Goal: Task Accomplishment & Management: Complete application form

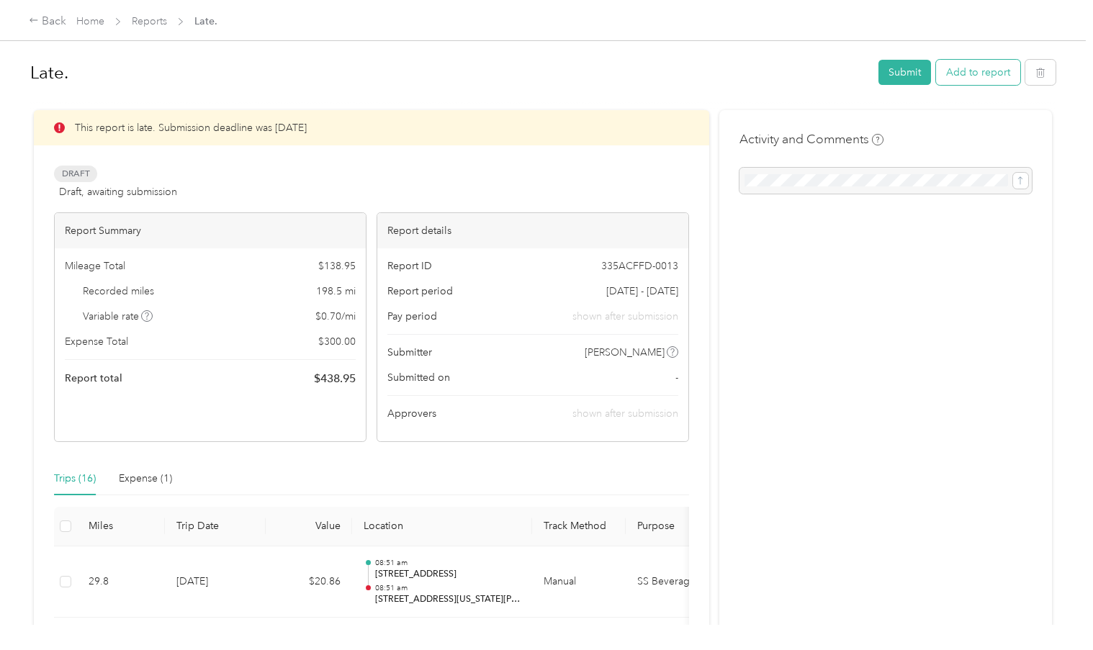
click at [985, 71] on button "Add to report" at bounding box center [978, 72] width 84 height 25
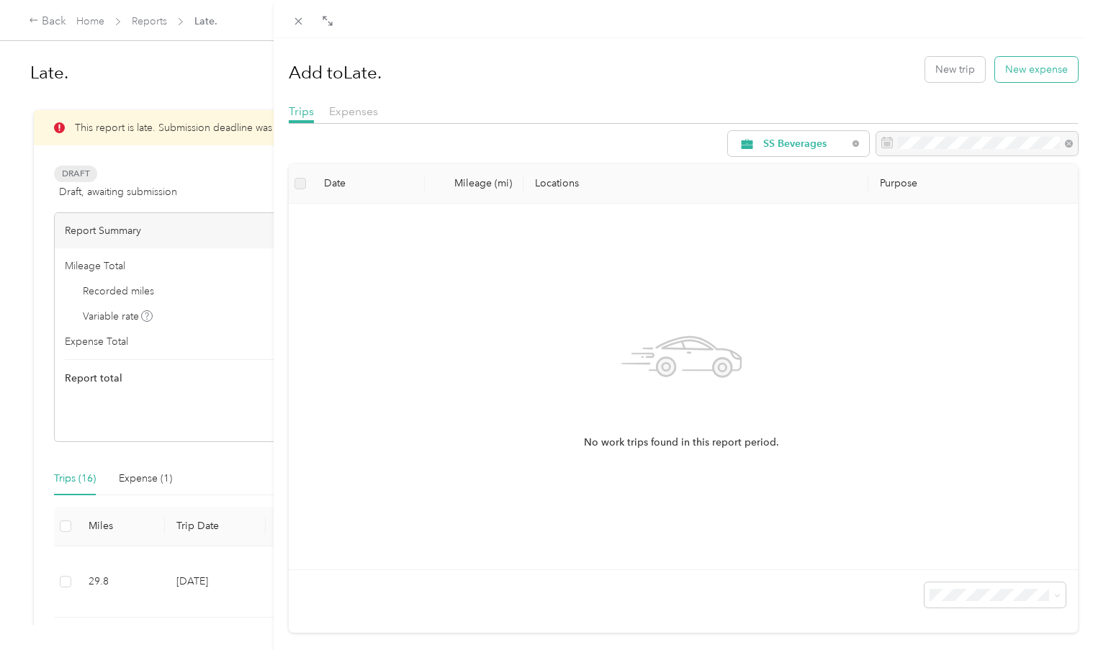
click at [1016, 71] on button "New expense" at bounding box center [1036, 69] width 83 height 25
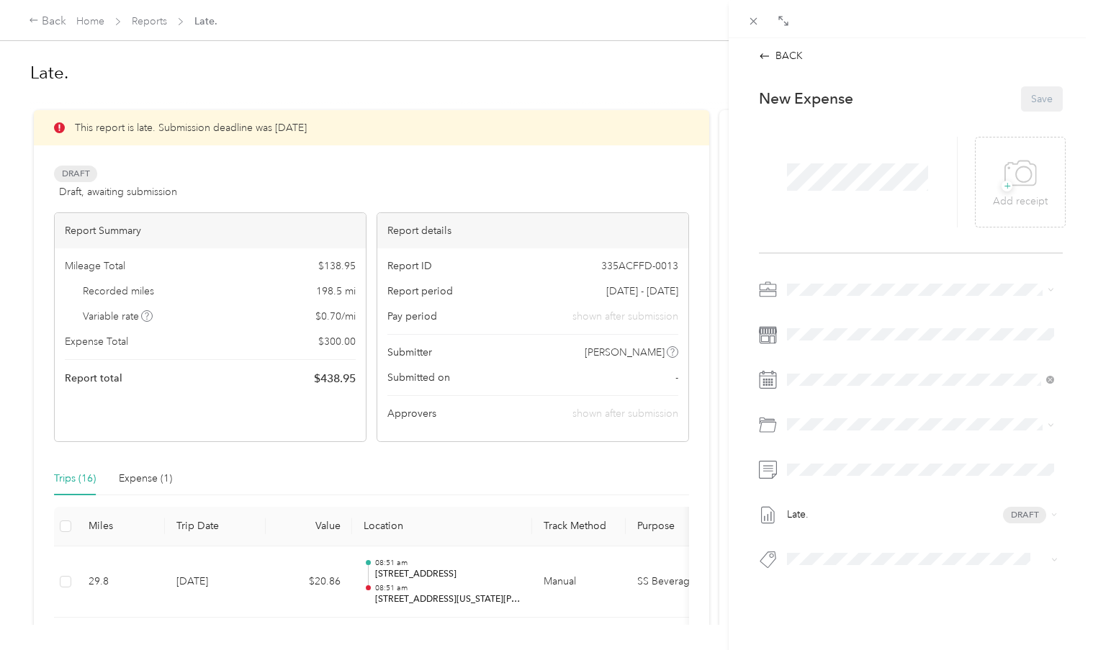
click at [832, 159] on span at bounding box center [857, 176] width 151 height 37
click at [803, 342] on span at bounding box center [922, 334] width 281 height 22
click at [808, 327] on span at bounding box center [922, 334] width 281 height 22
click at [814, 357] on div "Late. Draft" at bounding box center [911, 429] width 304 height 301
click at [837, 576] on div "18" at bounding box center [835, 578] width 19 height 18
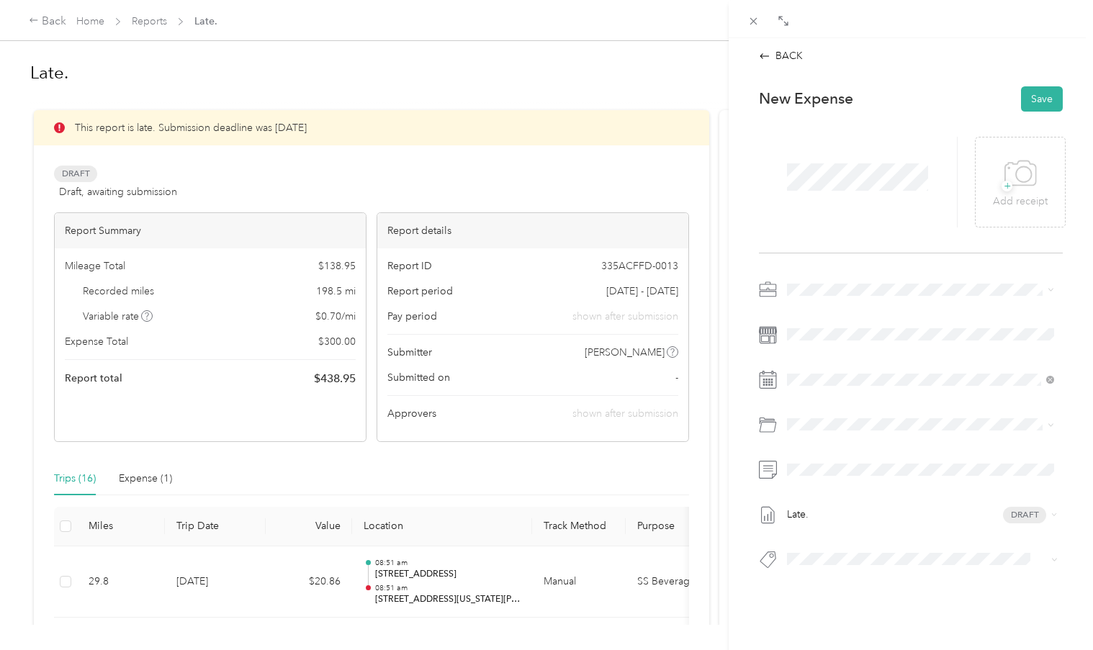
click at [867, 555] on span "Office Supplies" at bounding box center [860, 550] width 69 height 12
click at [849, 478] on span at bounding box center [922, 469] width 281 height 22
click at [1040, 98] on button "Save" at bounding box center [1042, 98] width 42 height 25
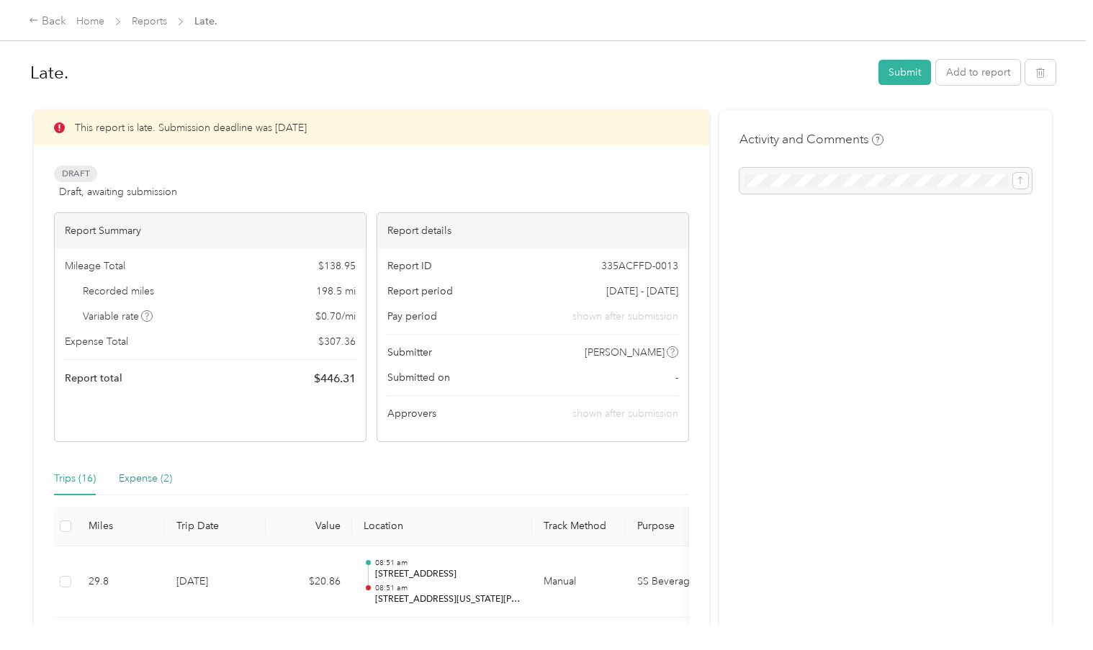
click at [163, 479] on div "Expense (2)" at bounding box center [145, 479] width 53 height 16
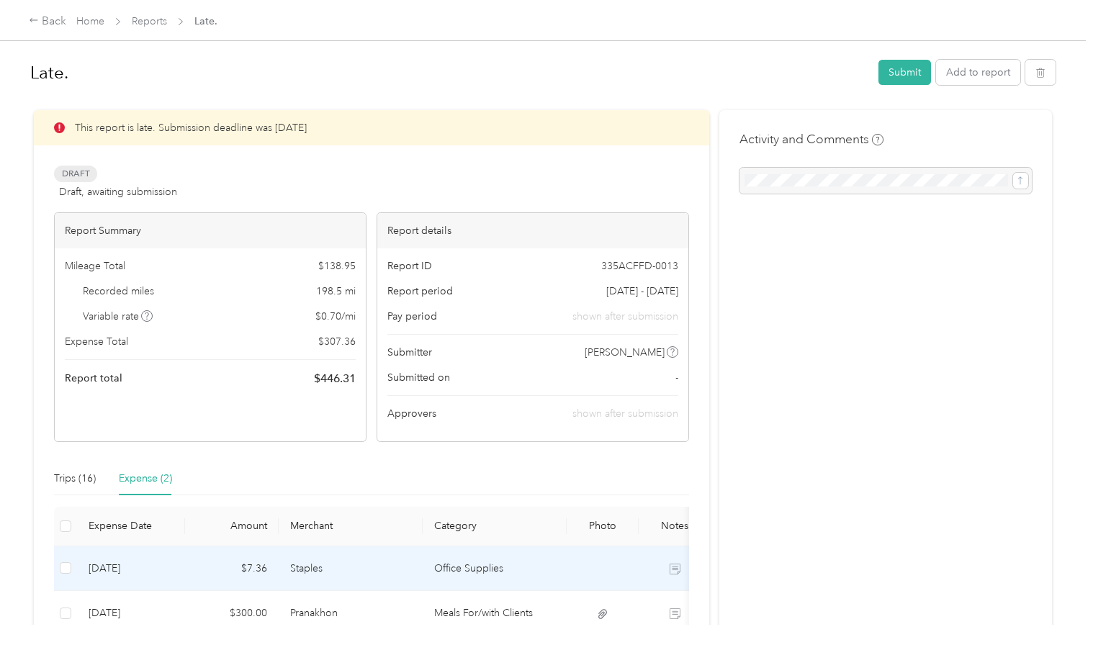
click at [280, 569] on td "Staples" at bounding box center [351, 568] width 144 height 45
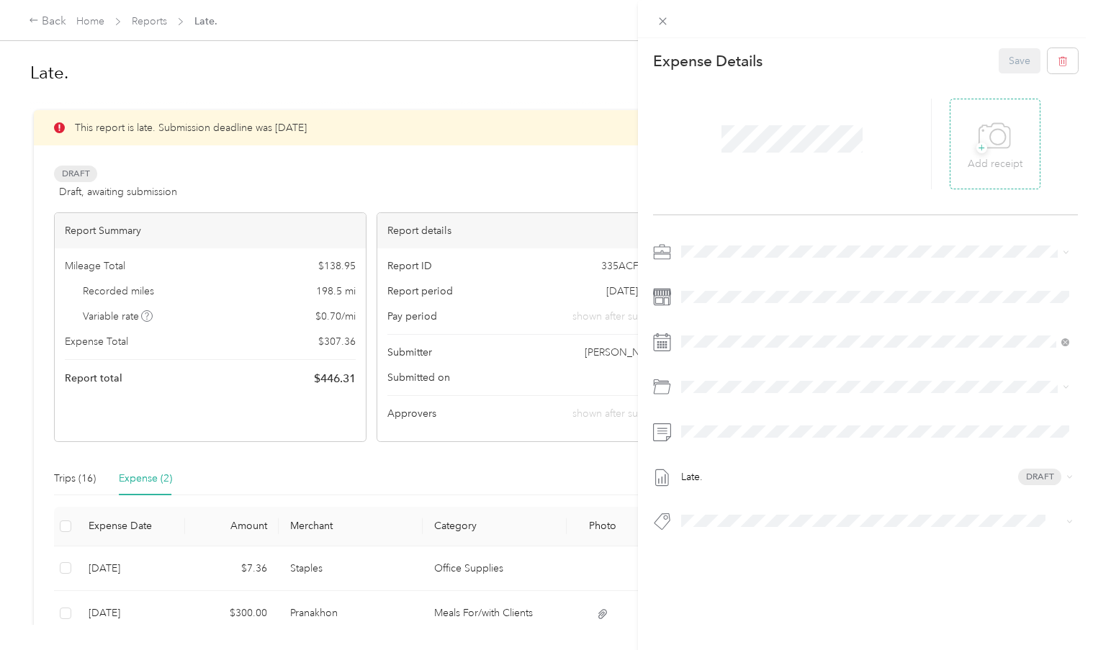
click at [990, 150] on icon at bounding box center [994, 137] width 32 height 40
click at [977, 149] on span "+" at bounding box center [981, 148] width 11 height 11
click at [1011, 58] on button "Save" at bounding box center [1019, 60] width 42 height 25
click at [1015, 66] on button "Save" at bounding box center [1019, 60] width 42 height 25
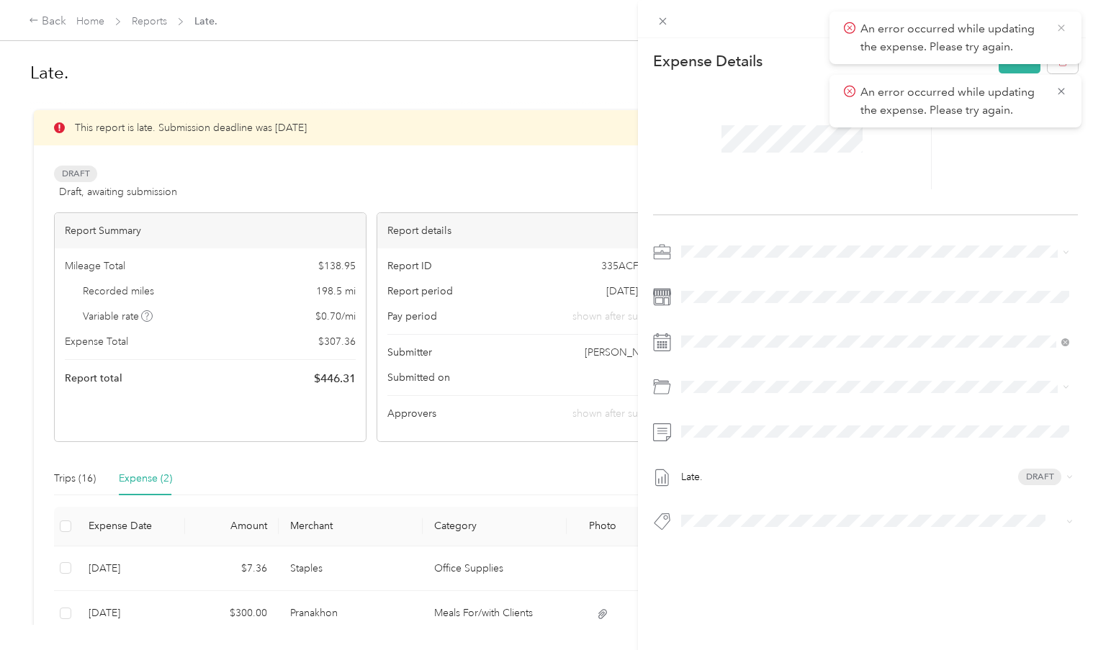
click at [1065, 24] on icon at bounding box center [1061, 28] width 12 height 13
click at [1057, 32] on icon at bounding box center [1061, 28] width 12 height 13
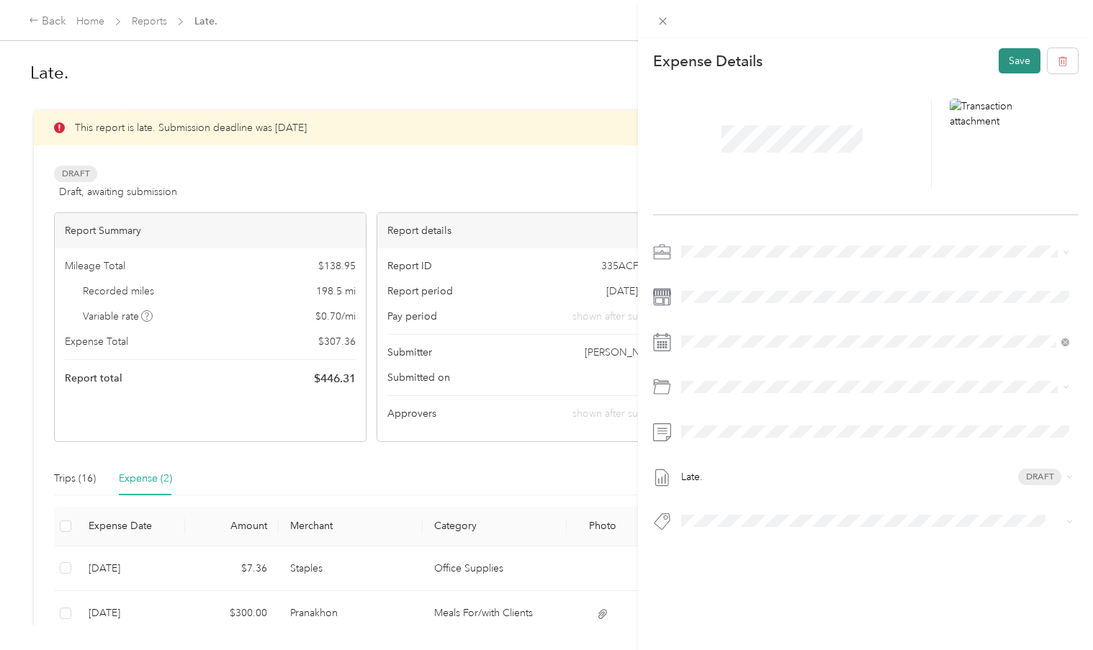
click at [1029, 60] on button "Save" at bounding box center [1019, 60] width 42 height 25
click at [1067, 24] on div "An error occurred while updating the expense. Please try again." at bounding box center [955, 38] width 252 height 53
click at [83, 475] on div "This expense cannot be edited because it is either under review, approved, or p…" at bounding box center [546, 325] width 1093 height 650
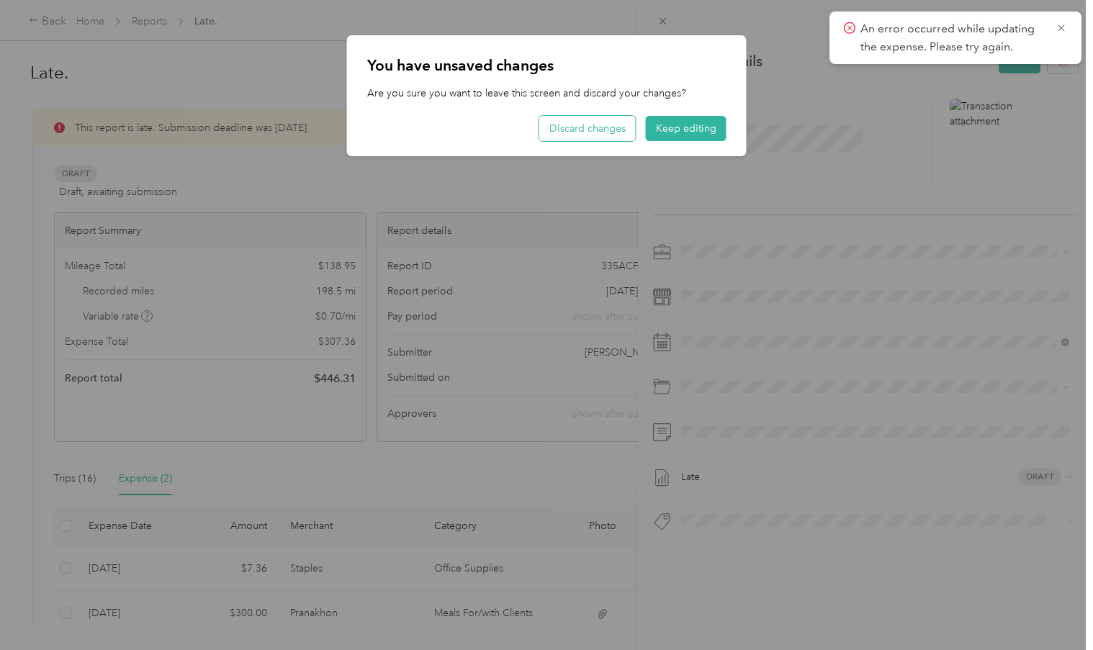
click at [597, 139] on button "Discard changes" at bounding box center [587, 128] width 96 height 25
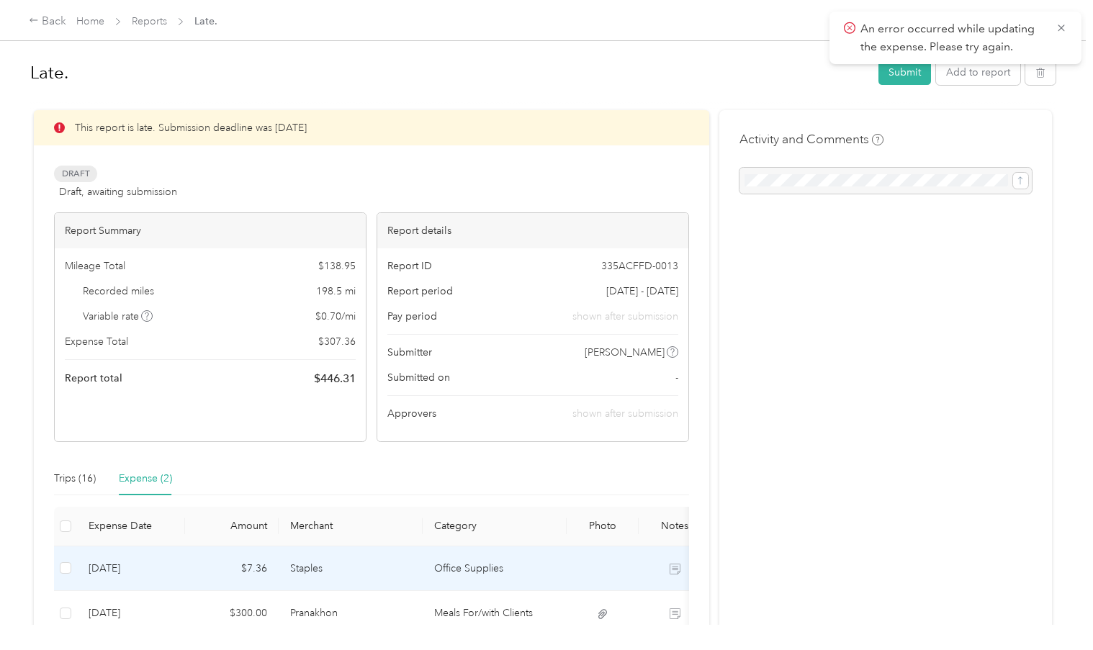
click at [302, 572] on td "Staples" at bounding box center [351, 568] width 144 height 45
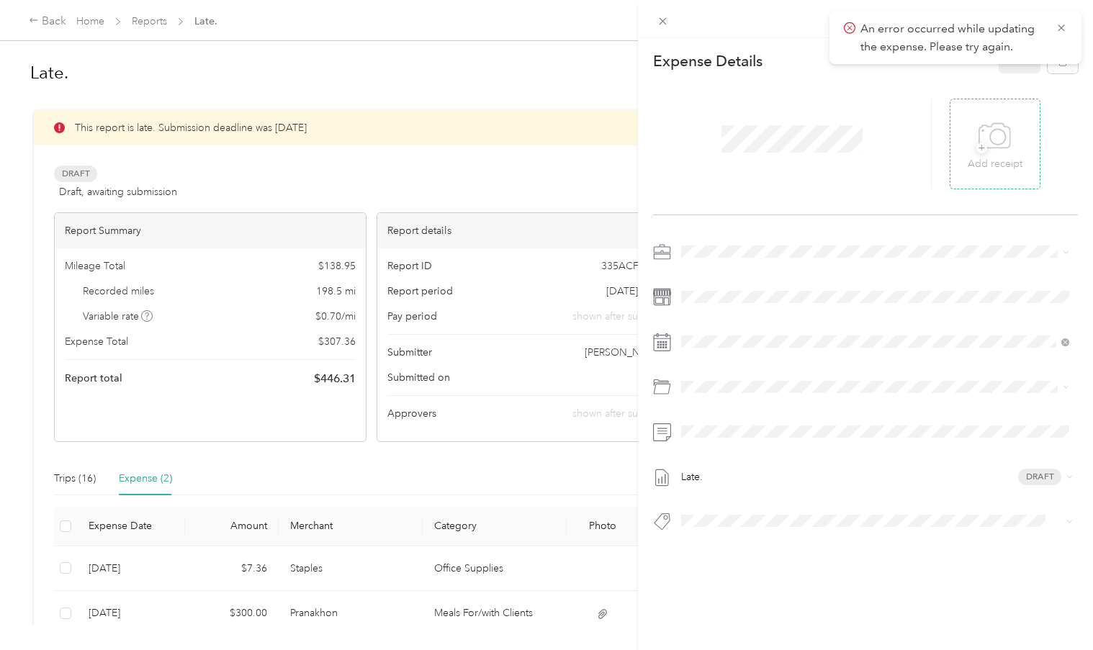
click at [980, 161] on p "Add receipt" at bounding box center [994, 164] width 55 height 16
click at [1065, 22] on icon at bounding box center [1061, 28] width 12 height 13
click at [1018, 60] on button "Save" at bounding box center [1019, 60] width 42 height 25
click at [1057, 33] on icon at bounding box center [1061, 28] width 12 height 13
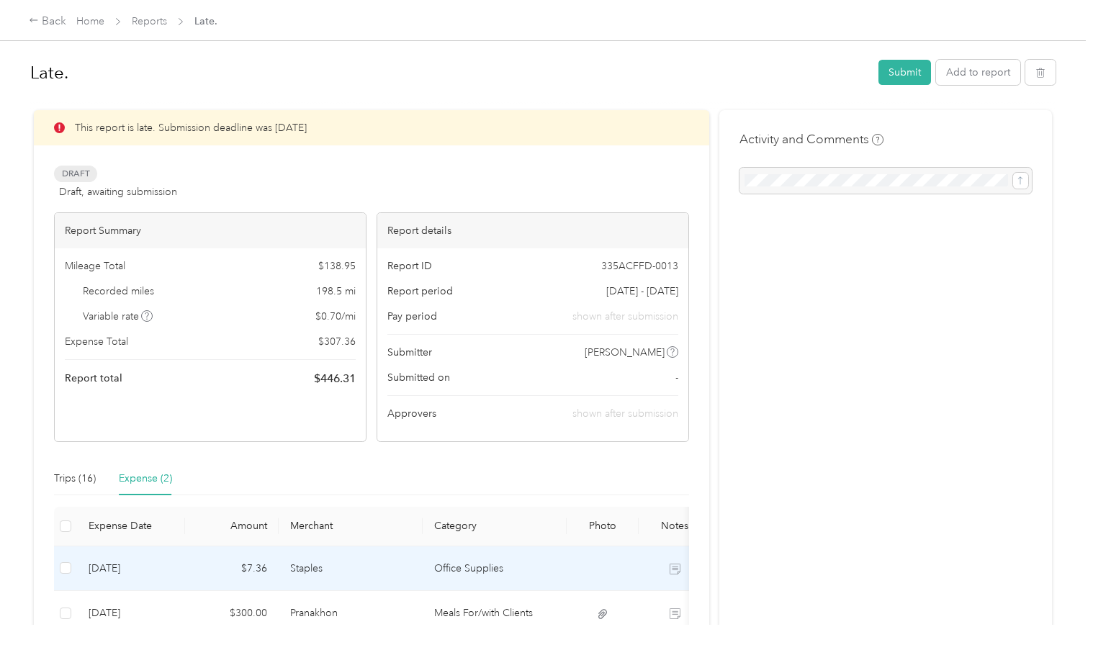
click at [284, 566] on td "Staples" at bounding box center [351, 568] width 144 height 45
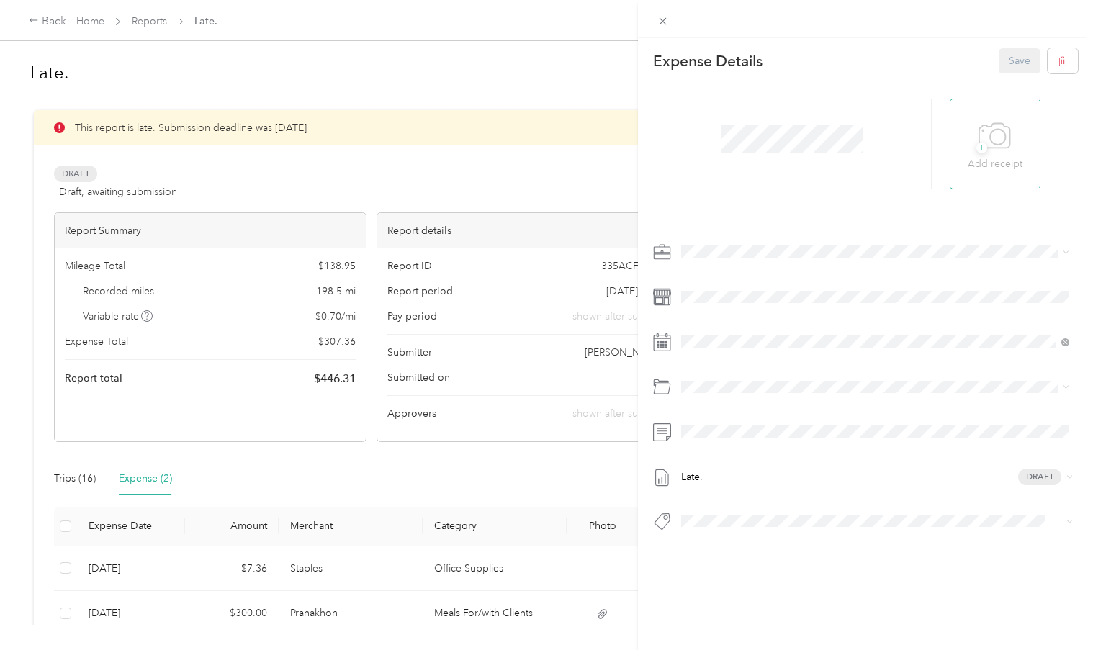
click at [990, 166] on p "Add receipt" at bounding box center [994, 164] width 55 height 16
click at [1006, 63] on button "Save" at bounding box center [1019, 60] width 42 height 25
click at [1062, 28] on icon at bounding box center [1061, 28] width 12 height 13
click at [661, 26] on icon at bounding box center [662, 21] width 12 height 12
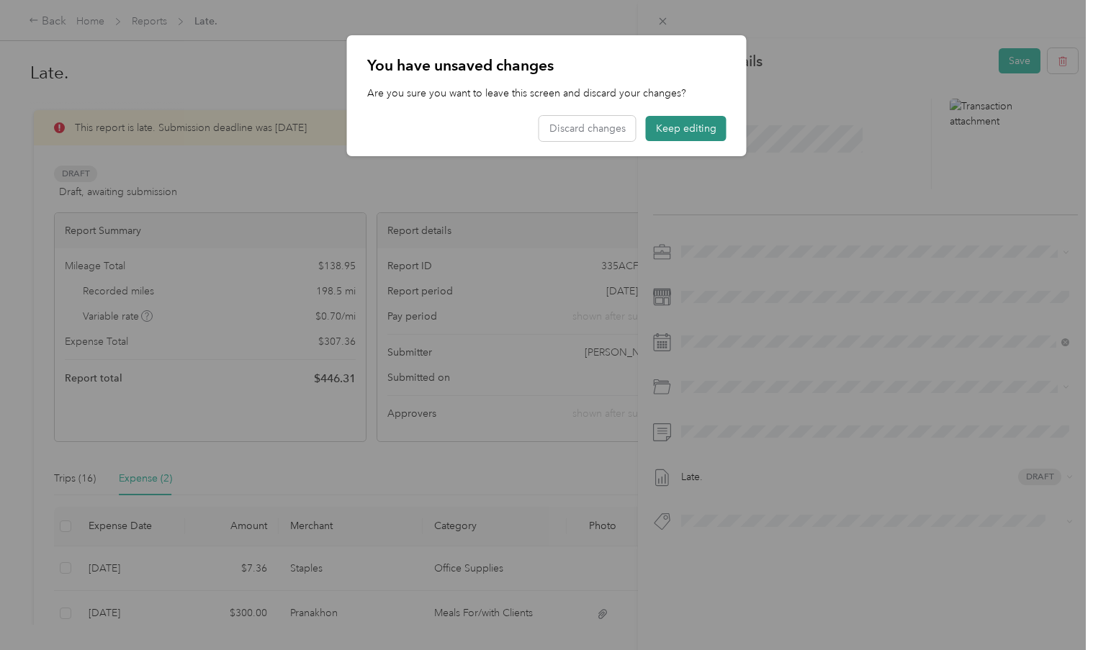
click at [666, 130] on button "Keep editing" at bounding box center [686, 128] width 81 height 25
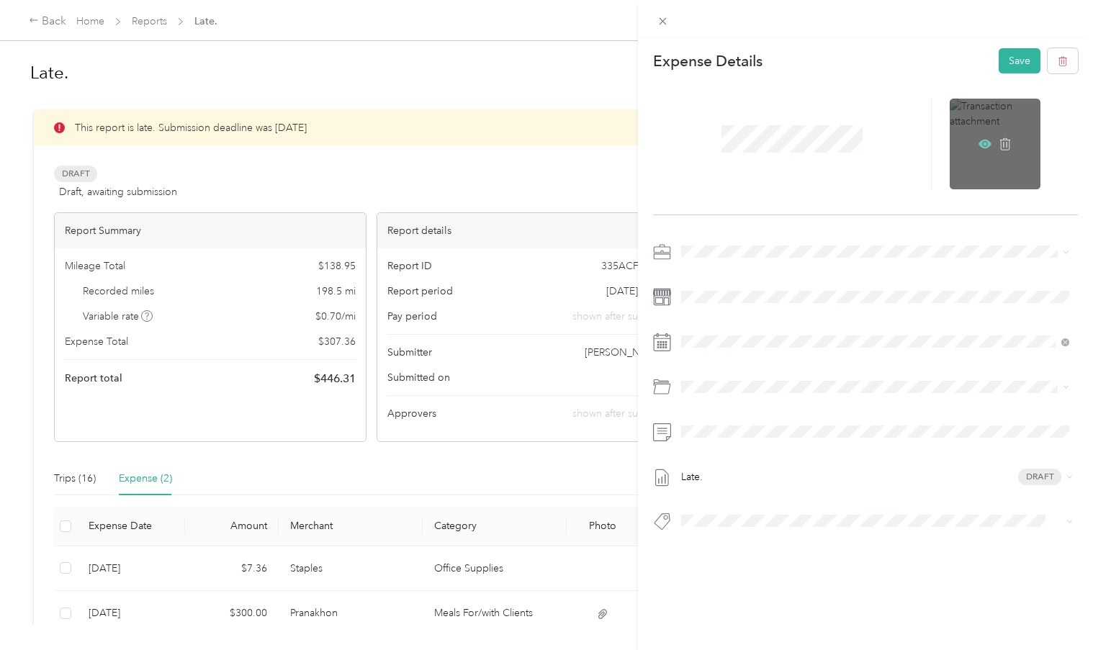
click at [981, 146] on icon at bounding box center [984, 143] width 13 height 13
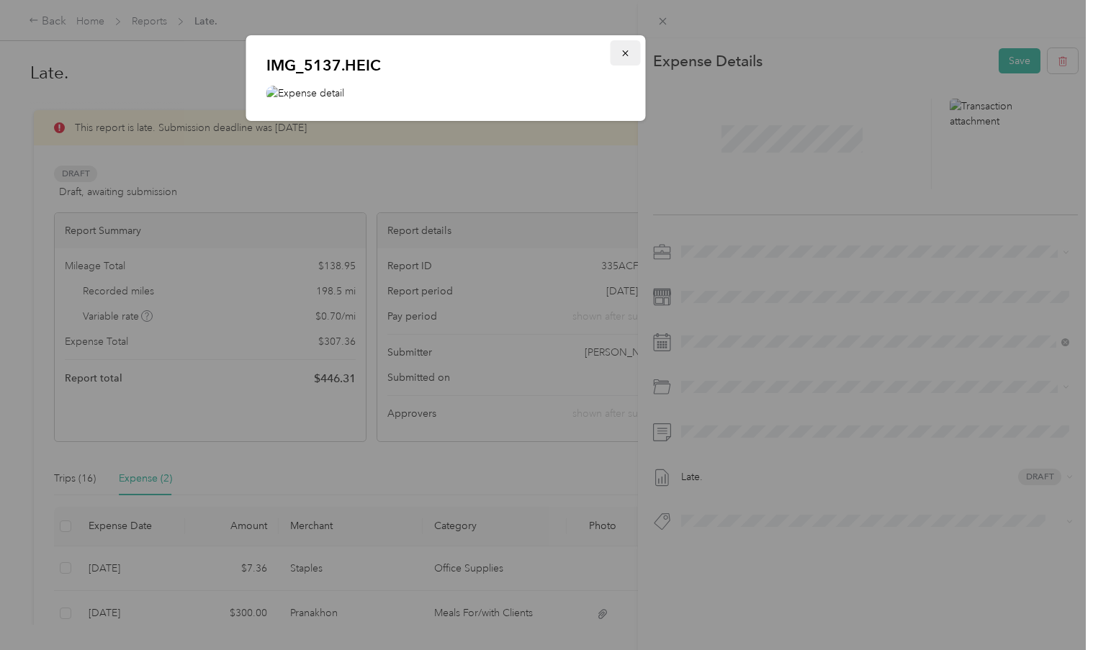
click at [625, 58] on span "button" at bounding box center [625, 53] width 10 height 12
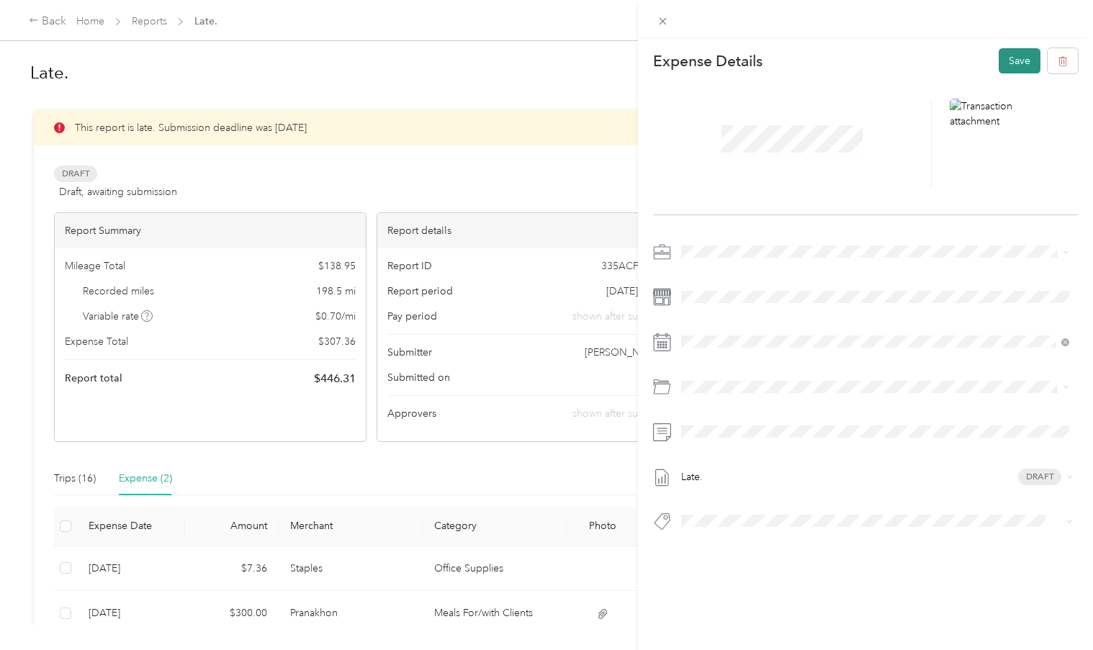
click at [1026, 67] on button "Save" at bounding box center [1019, 60] width 42 height 25
click at [527, 173] on div "This expense cannot be edited because it is either under review, approved, or p…" at bounding box center [546, 325] width 1093 height 650
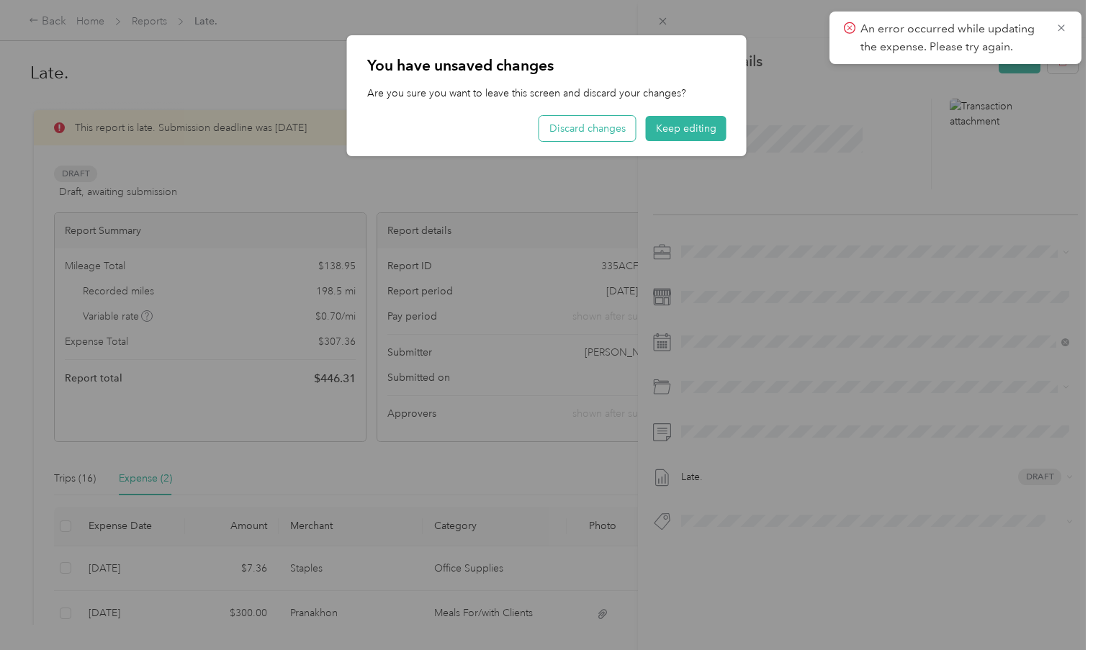
click at [620, 127] on button "Discard changes" at bounding box center [587, 128] width 96 height 25
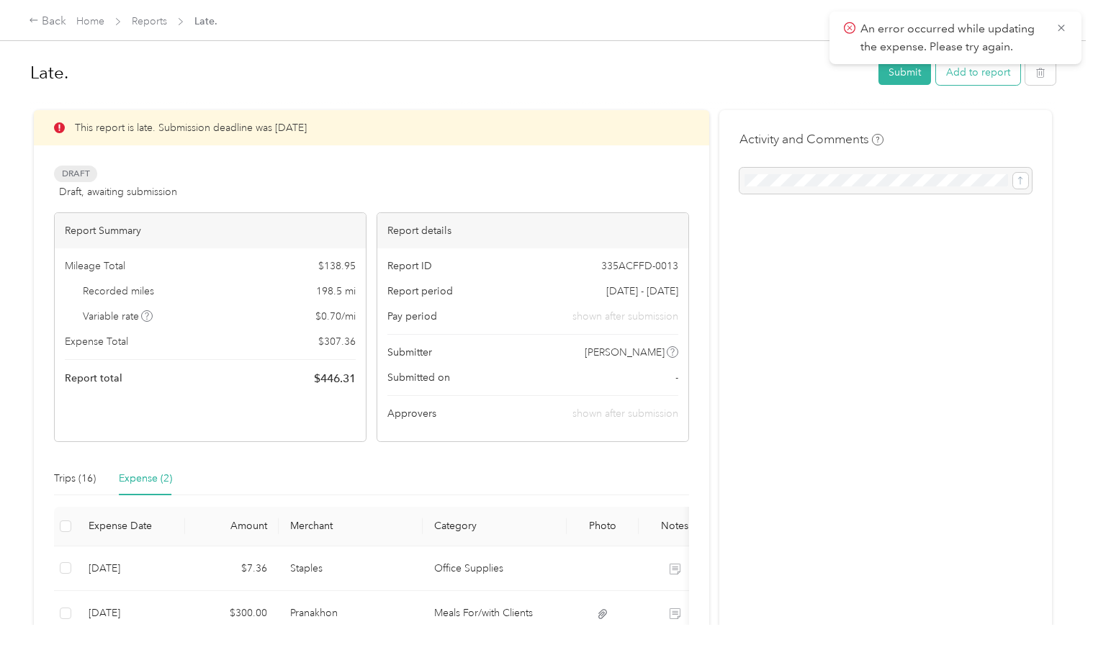
click at [983, 78] on button "Add to report" at bounding box center [978, 72] width 84 height 25
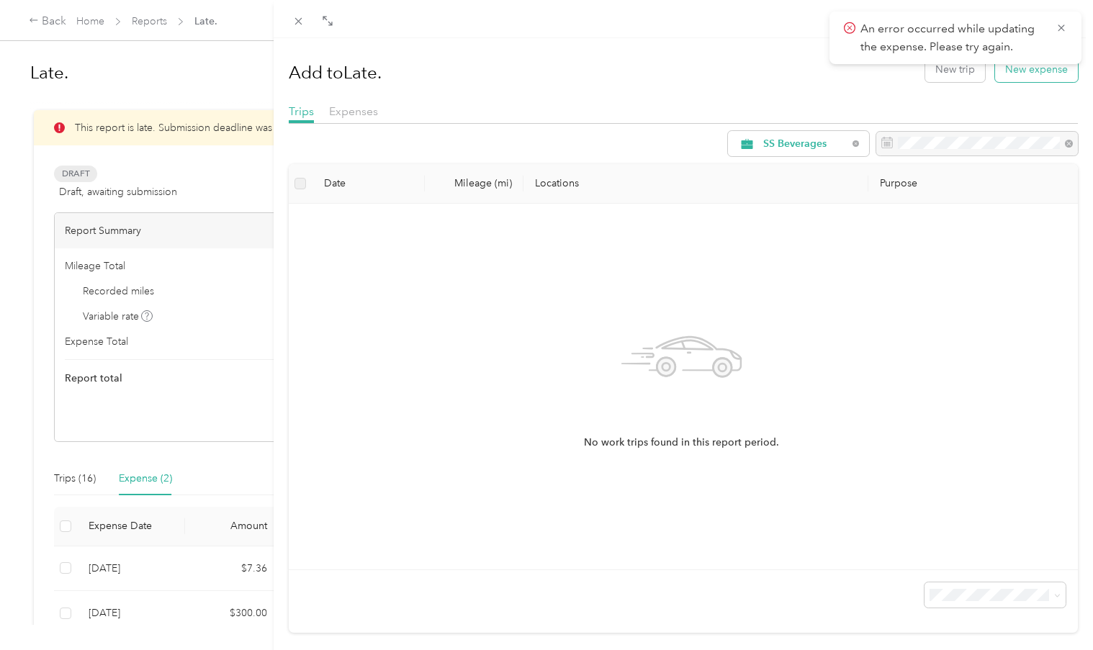
click at [1021, 75] on button "New expense" at bounding box center [1036, 69] width 83 height 25
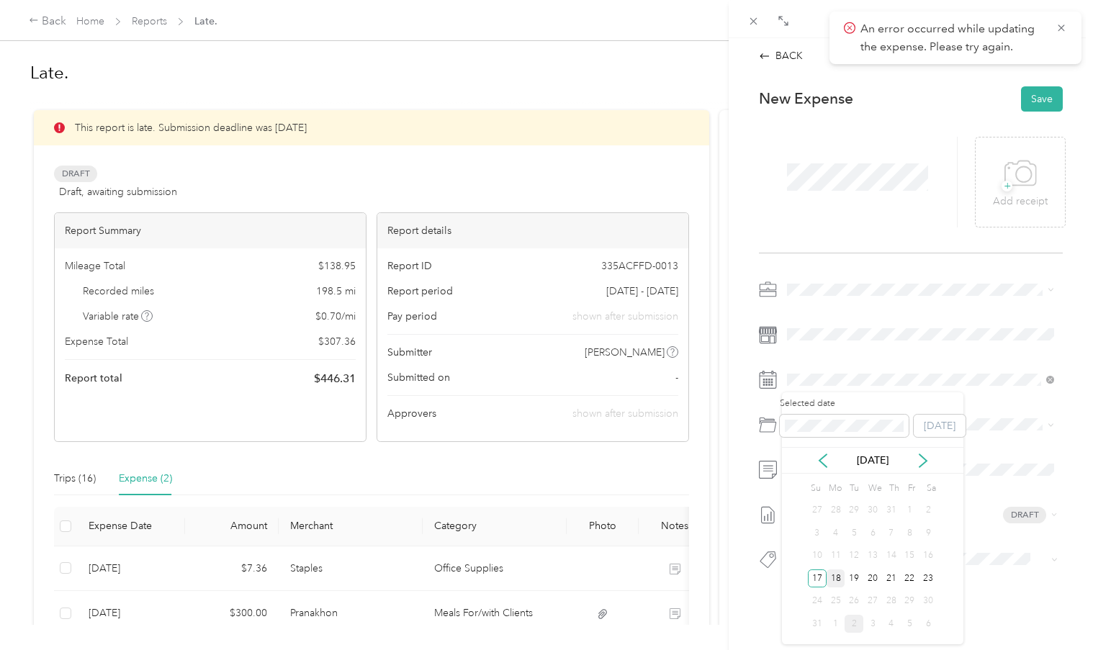
click at [836, 574] on div "18" at bounding box center [835, 578] width 19 height 18
click at [841, 556] on span "Office Supplies" at bounding box center [860, 558] width 69 height 12
click at [1008, 190] on span "+" at bounding box center [1006, 186] width 11 height 11
click at [1064, 27] on icon at bounding box center [1061, 28] width 12 height 13
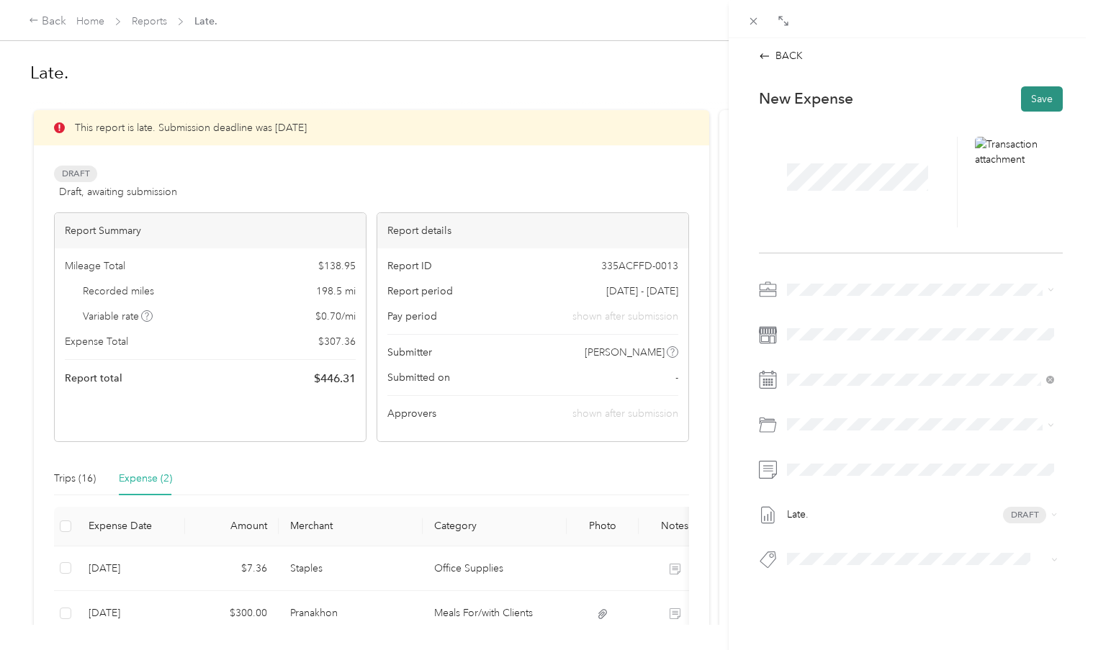
click at [1039, 98] on button "Save" at bounding box center [1042, 98] width 42 height 25
click at [264, 571] on div at bounding box center [268, 325] width 10 height 650
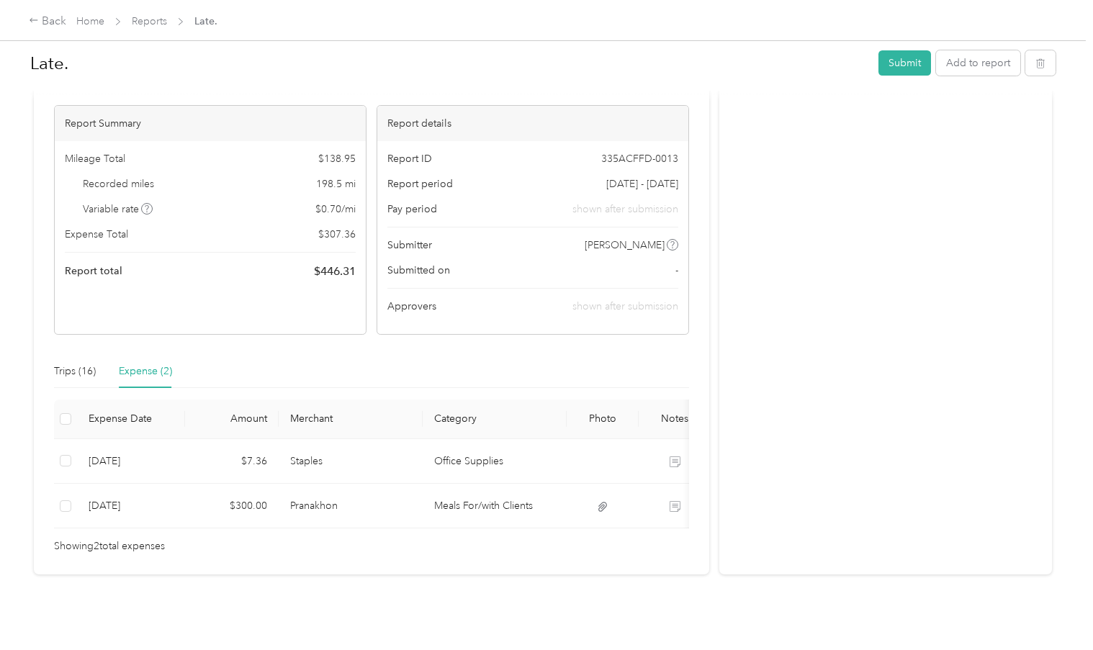
scroll to position [114, 0]
click at [980, 66] on button "Add to report" at bounding box center [978, 62] width 84 height 25
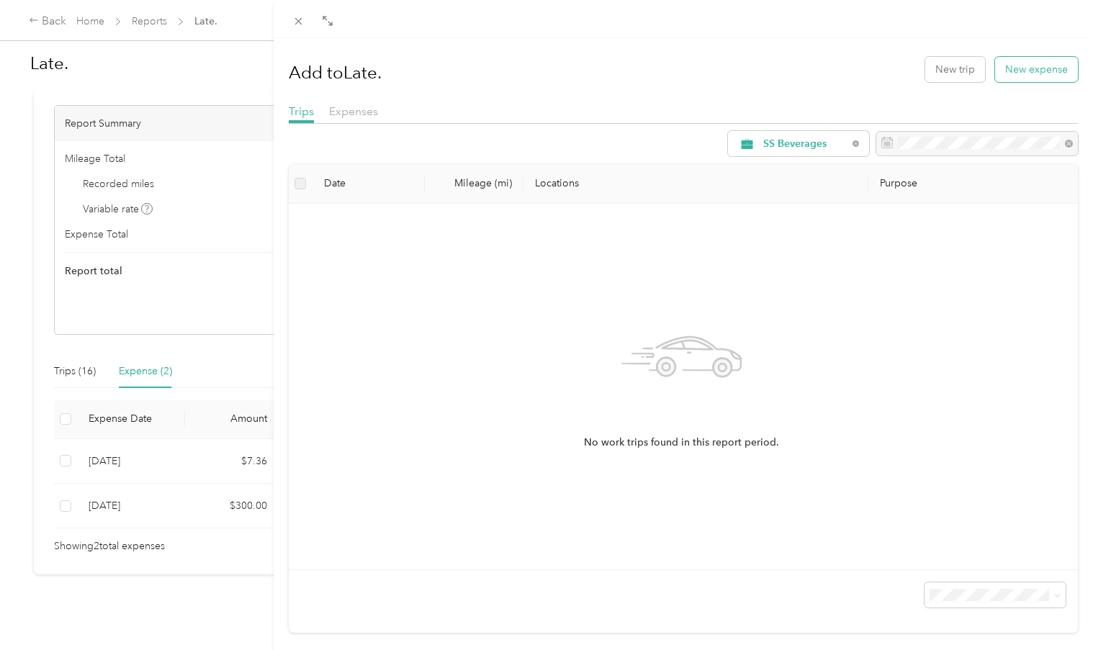
click at [1021, 73] on button "New expense" at bounding box center [1036, 69] width 83 height 25
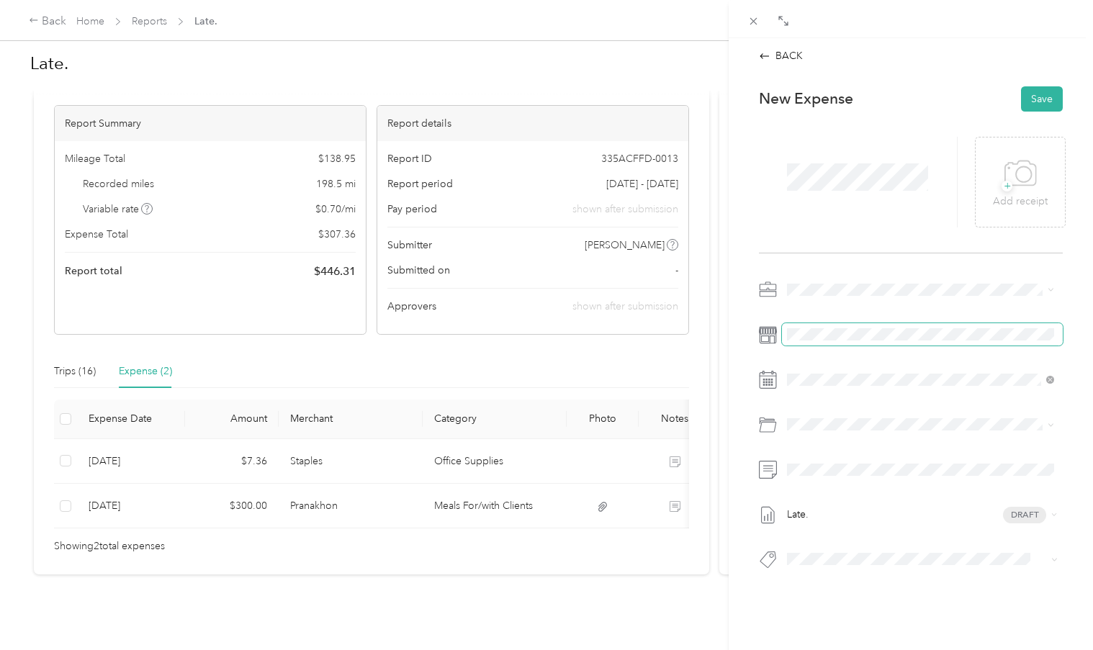
click at [818, 345] on span at bounding box center [922, 334] width 281 height 22
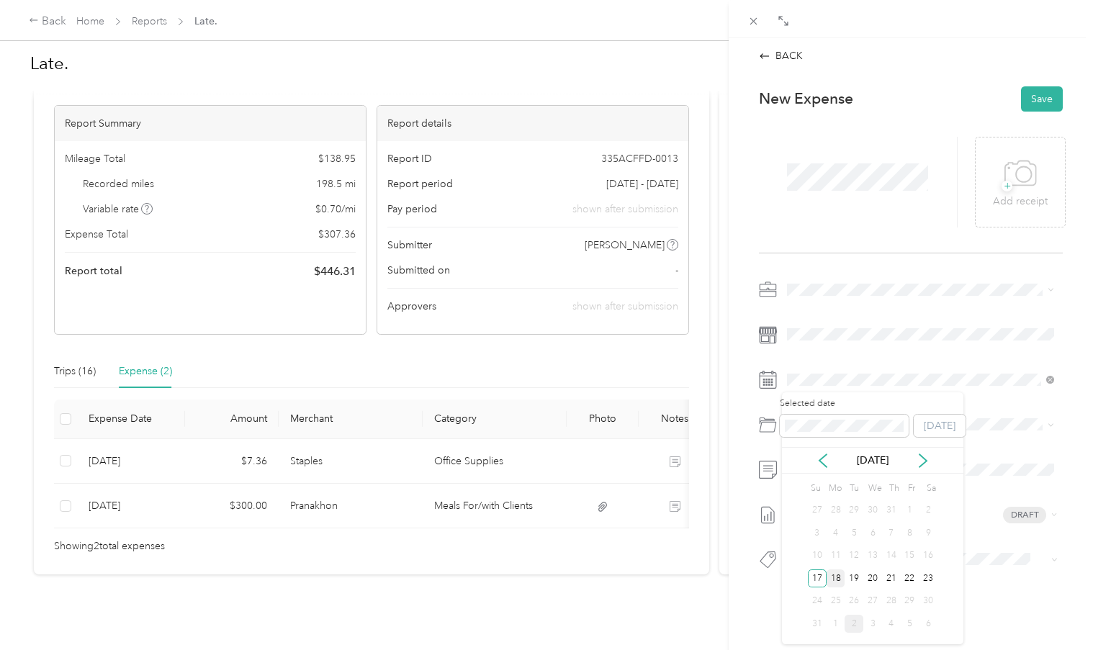
click at [838, 577] on div "18" at bounding box center [835, 578] width 19 height 18
click at [819, 430] on span at bounding box center [922, 424] width 281 height 22
click at [842, 553] on span "Office Supplies" at bounding box center [860, 552] width 69 height 12
click at [1026, 178] on icon at bounding box center [1020, 174] width 32 height 40
click at [1034, 108] on button "Save" at bounding box center [1042, 98] width 42 height 25
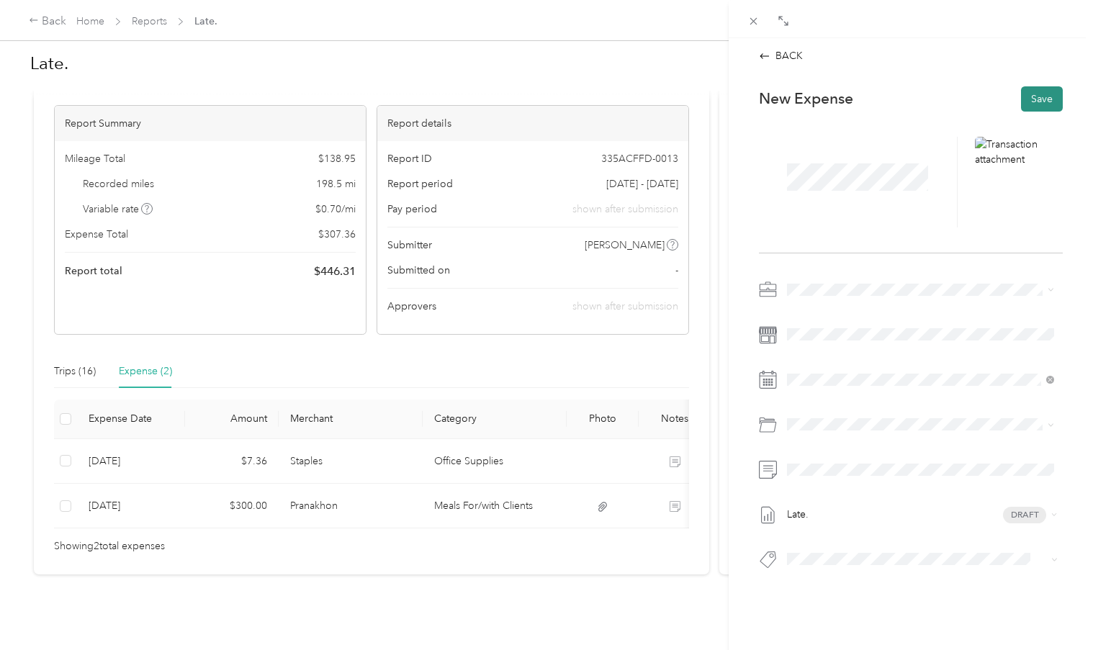
click at [1034, 96] on button "Save" at bounding box center [1042, 98] width 42 height 25
click at [1036, 101] on button "Save" at bounding box center [1042, 98] width 42 height 25
click at [1037, 99] on button "Save" at bounding box center [1042, 98] width 42 height 25
click at [1041, 100] on button "Save" at bounding box center [1042, 98] width 42 height 25
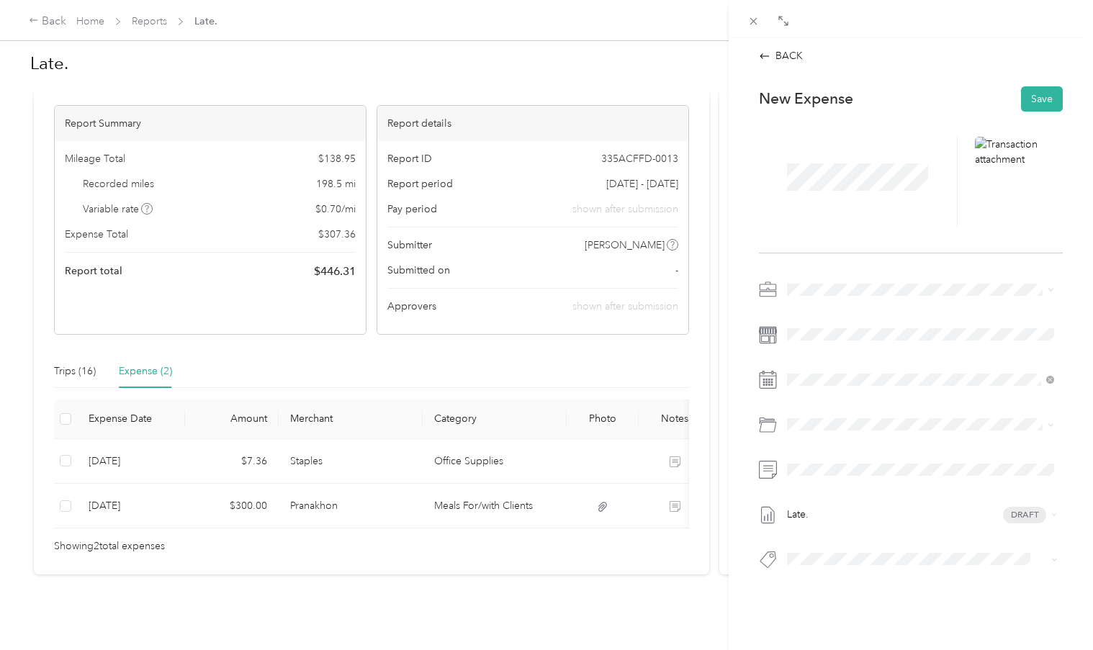
click at [96, 24] on div "BACK This expense cannot be edited because it is either under review, approved,…" at bounding box center [546, 325] width 1093 height 650
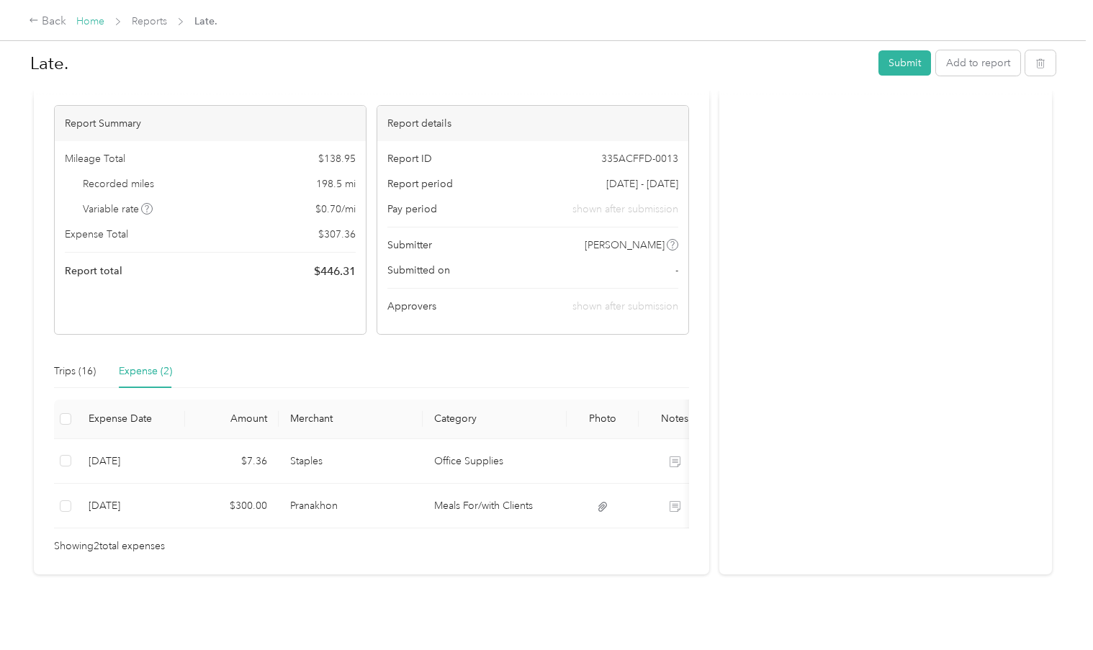
click at [88, 18] on link "Home" at bounding box center [90, 21] width 28 height 12
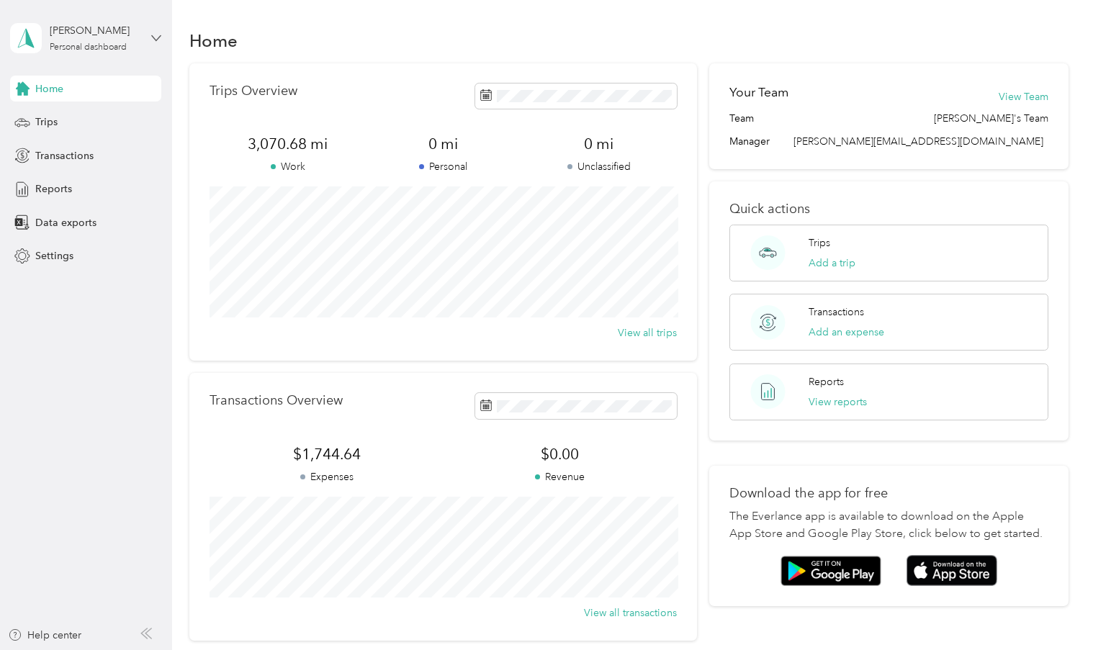
click at [153, 33] on icon at bounding box center [156, 38] width 10 height 10
click at [80, 115] on div "Log out" at bounding box center [203, 118] width 364 height 25
